Goal: Task Accomplishment & Management: Manage account settings

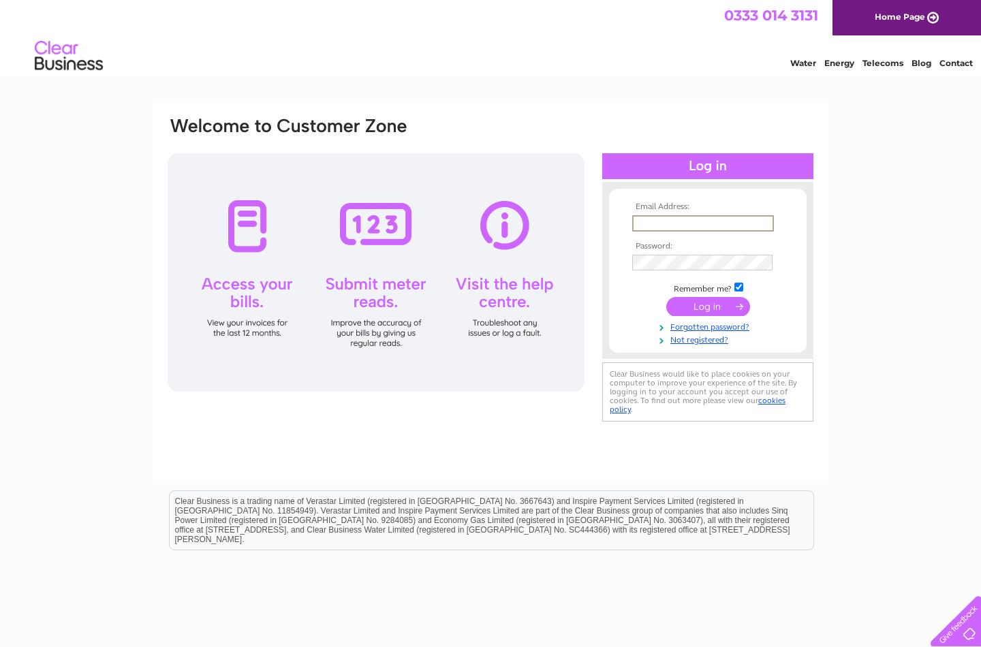
type input "[EMAIL_ADDRESS][DOMAIN_NAME]"
click at [708, 305] on input "submit" at bounding box center [708, 306] width 84 height 19
click at [705, 308] on input "submit" at bounding box center [708, 306] width 84 height 19
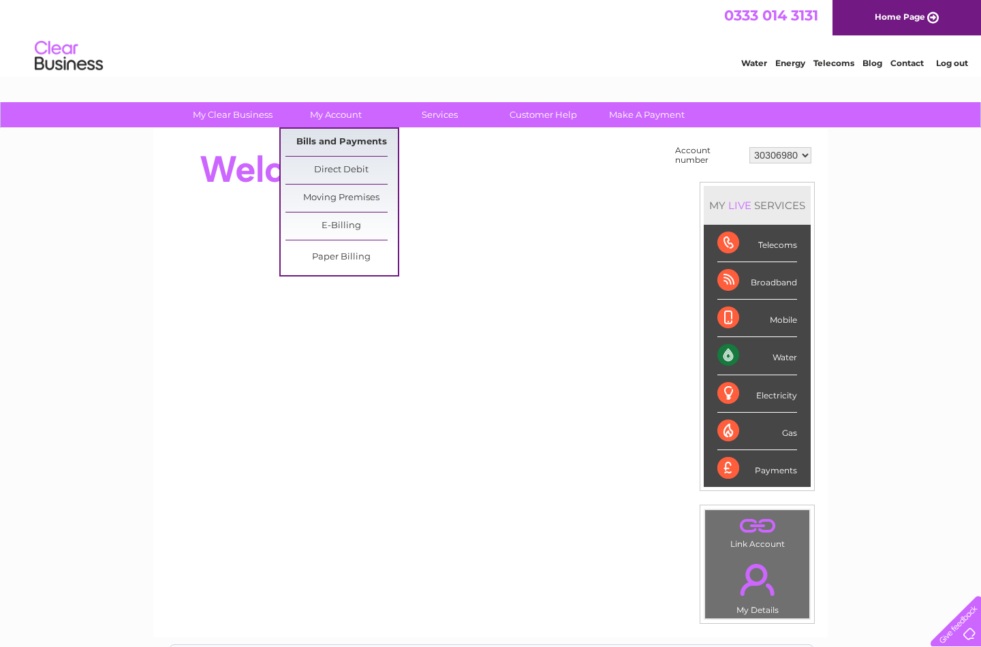
click at [339, 144] on link "Bills and Payments" at bounding box center [341, 142] width 112 height 27
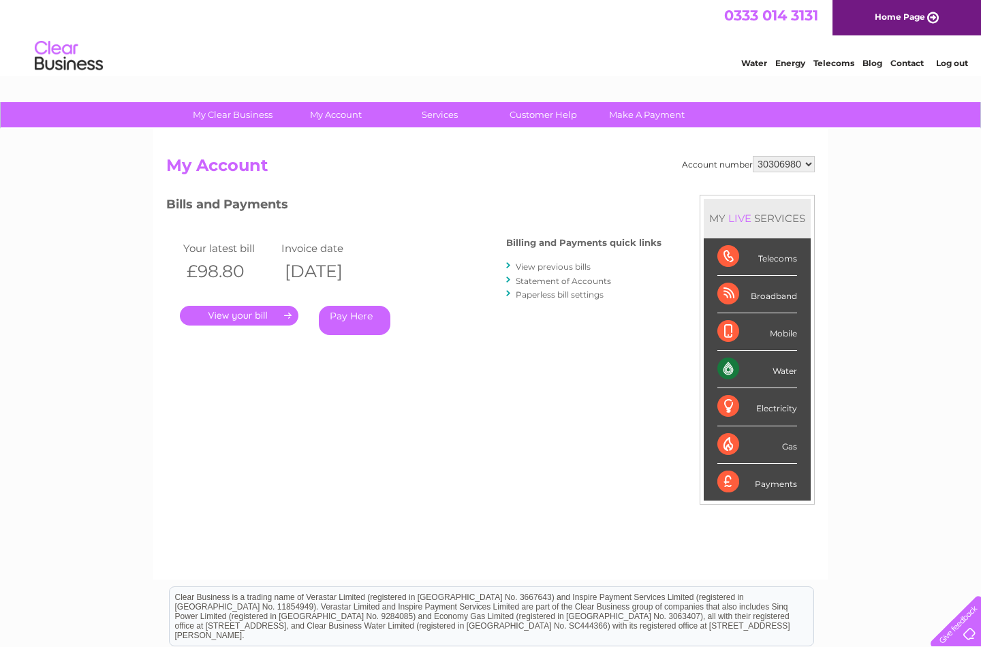
click at [236, 310] on link "." at bounding box center [239, 316] width 118 height 20
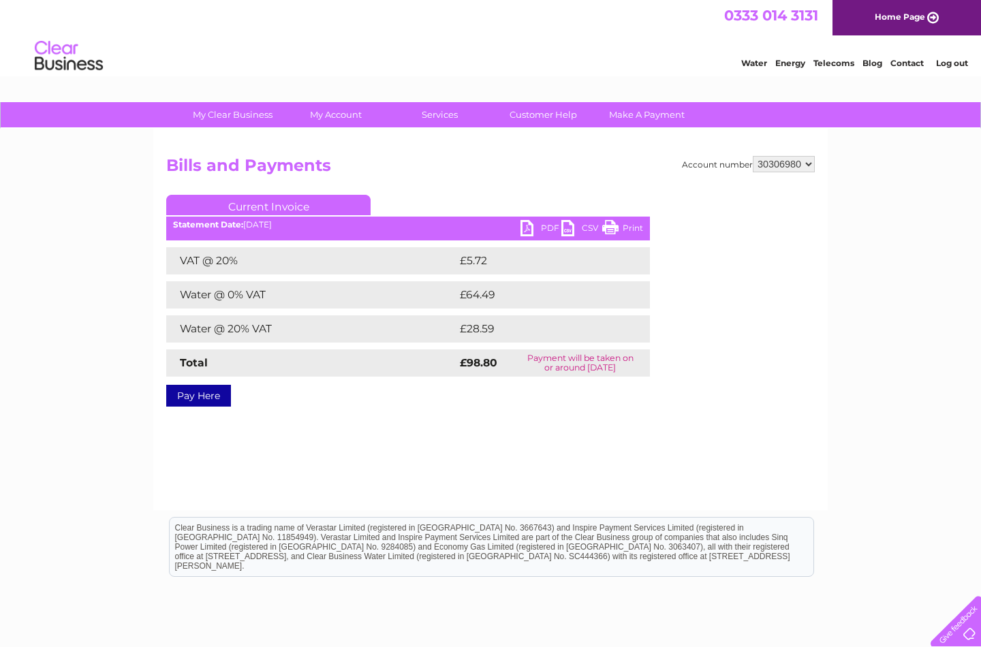
click at [528, 225] on link "PDF" at bounding box center [540, 230] width 41 height 20
